Goal: Find specific page/section: Find specific page/section

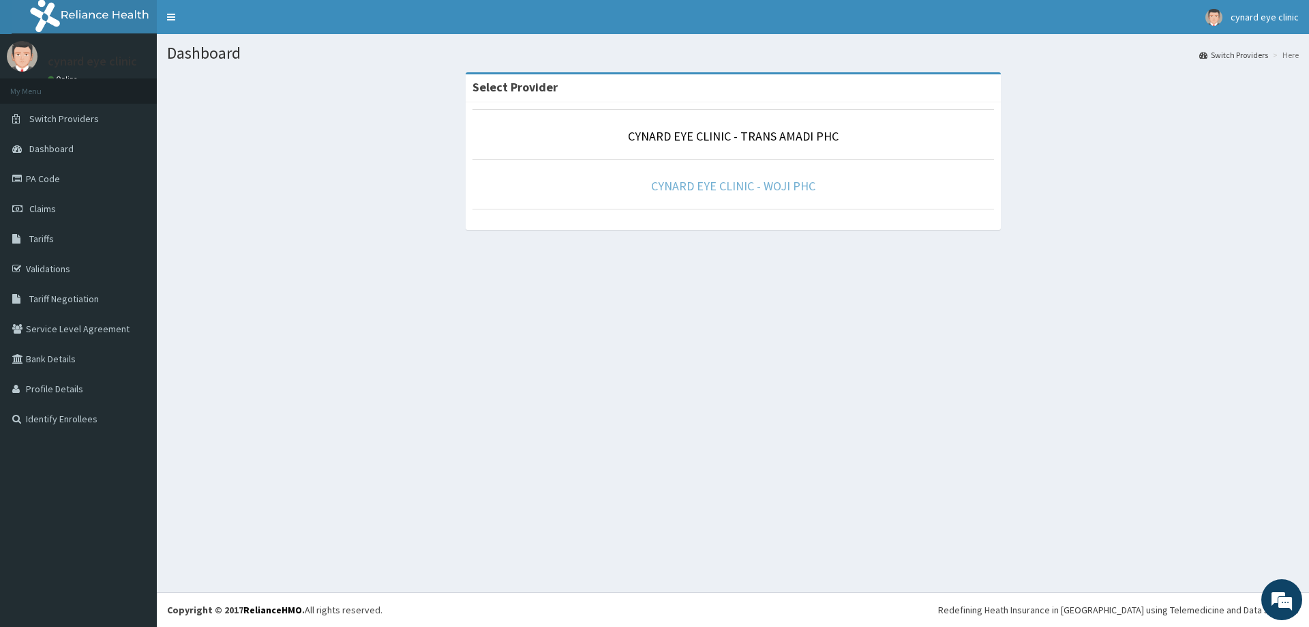
click at [751, 190] on link "CYNARD EYE CLINIC - WOJI PHC" at bounding box center [733, 186] width 164 height 16
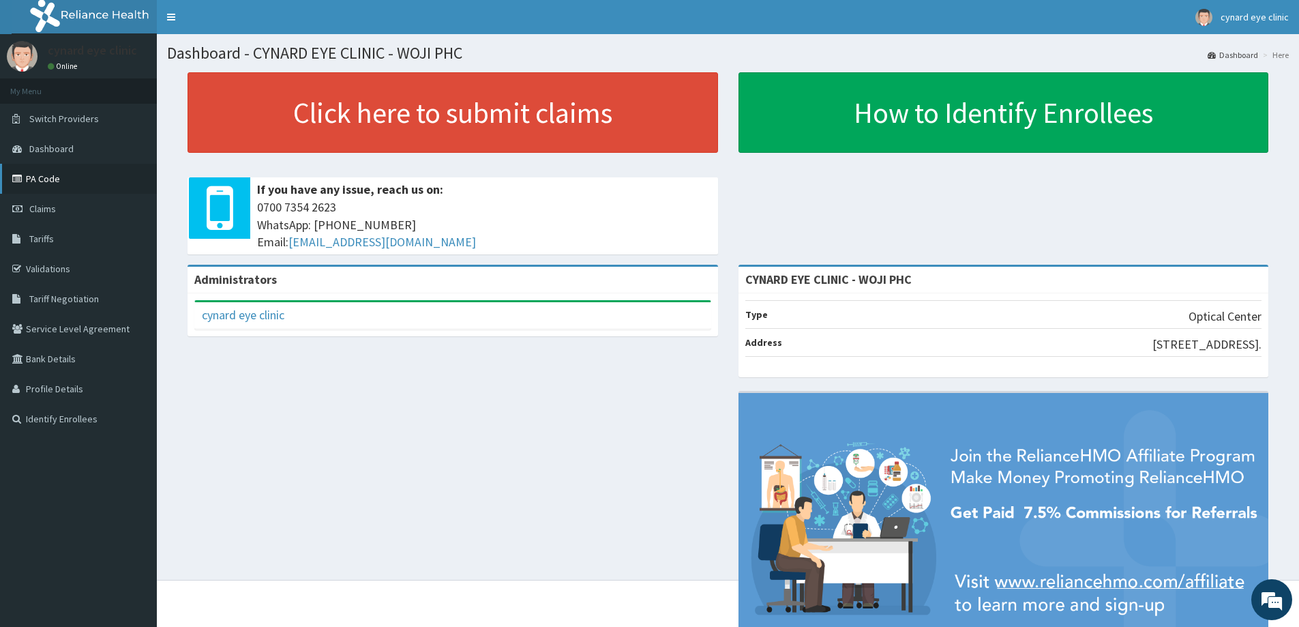
click at [89, 178] on link "PA Code" at bounding box center [78, 179] width 157 height 30
